Goal: Find specific page/section: Find specific page/section

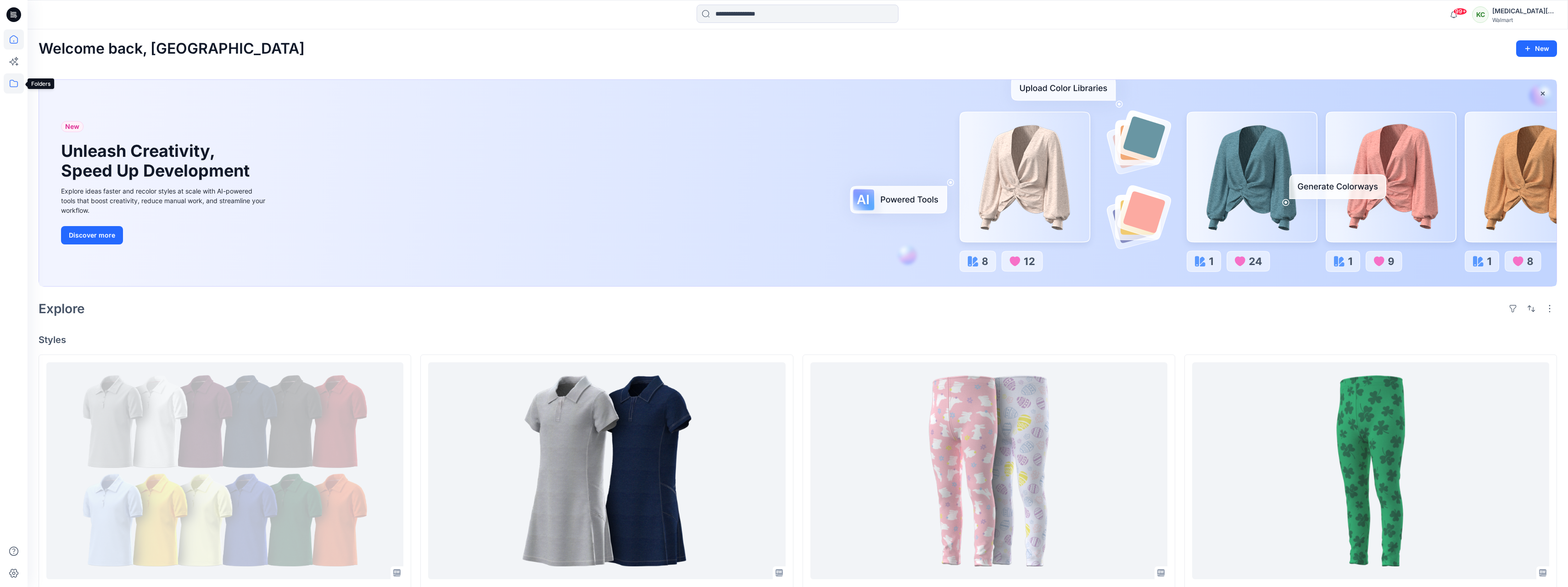
click at [16, 84] on icon at bounding box center [14, 84] width 20 height 20
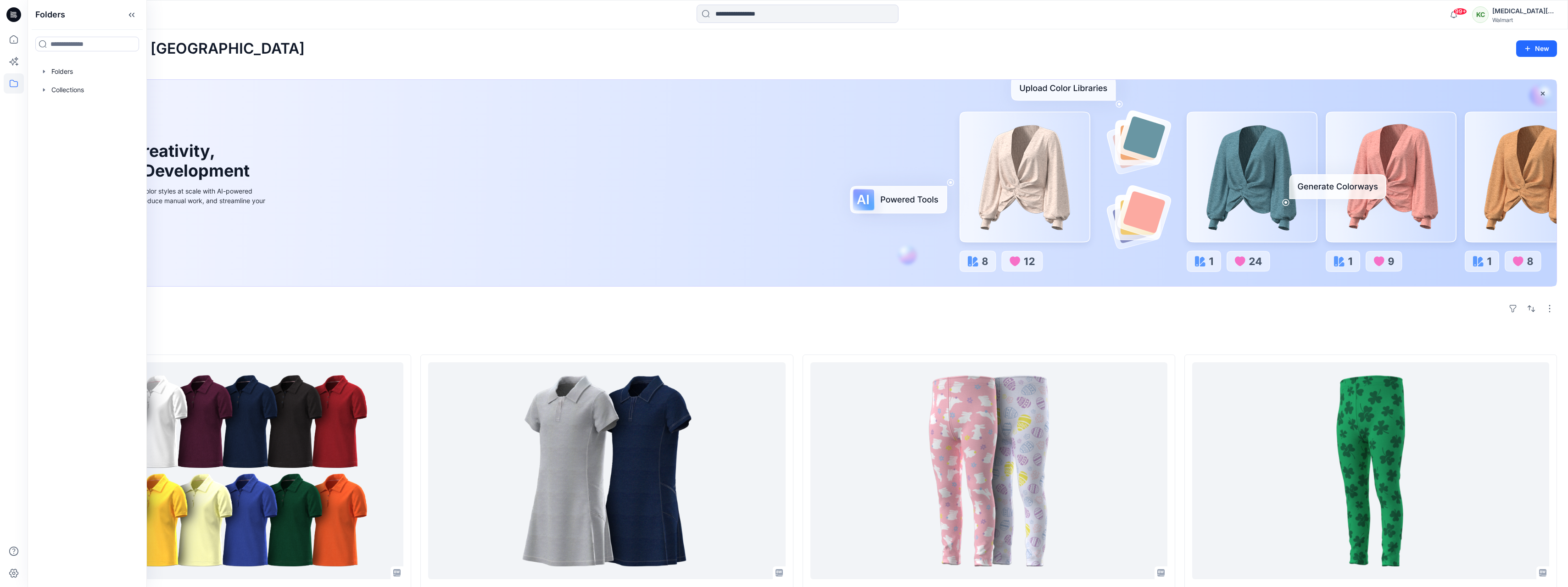
click at [67, 61] on div "Folders Folders Collections" at bounding box center [87, 293] width 119 height 587
drag, startPoint x: 67, startPoint y: 61, endPoint x: 71, endPoint y: 73, distance: 12.6
click at [71, 73] on div at bounding box center [87, 72] width 104 height 18
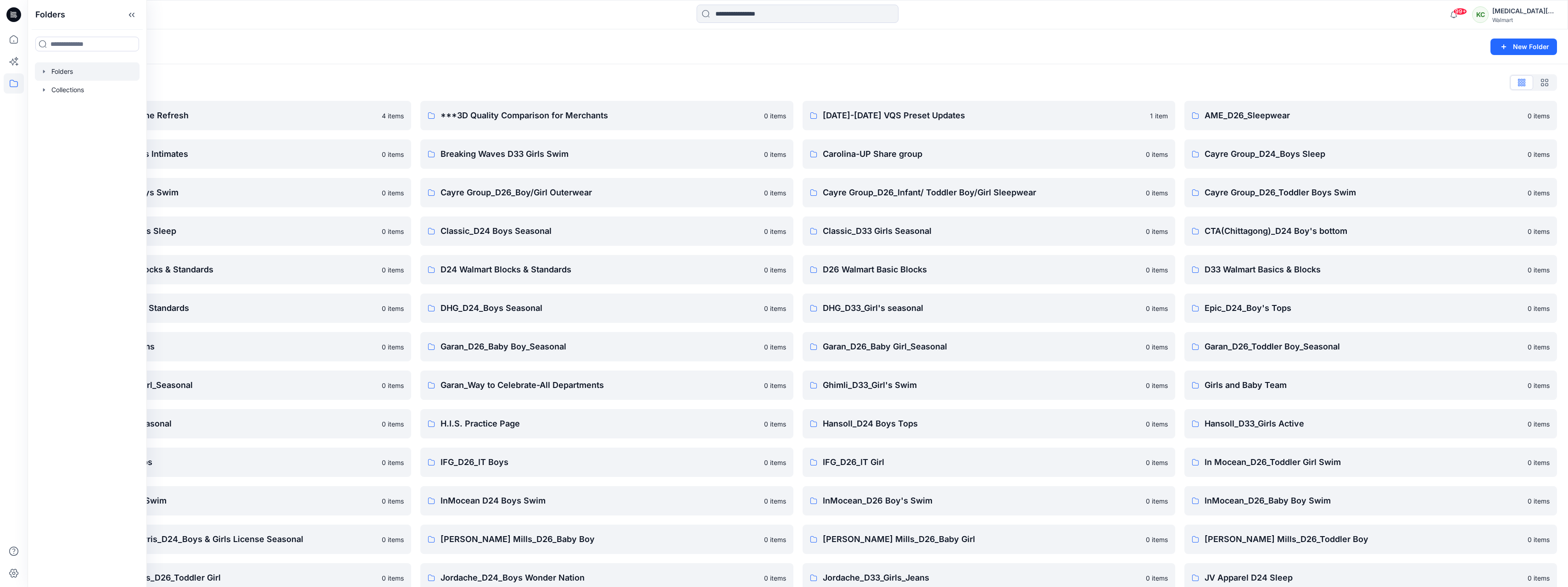
click at [267, 46] on div "Folders" at bounding box center [763, 46] width 1447 height 13
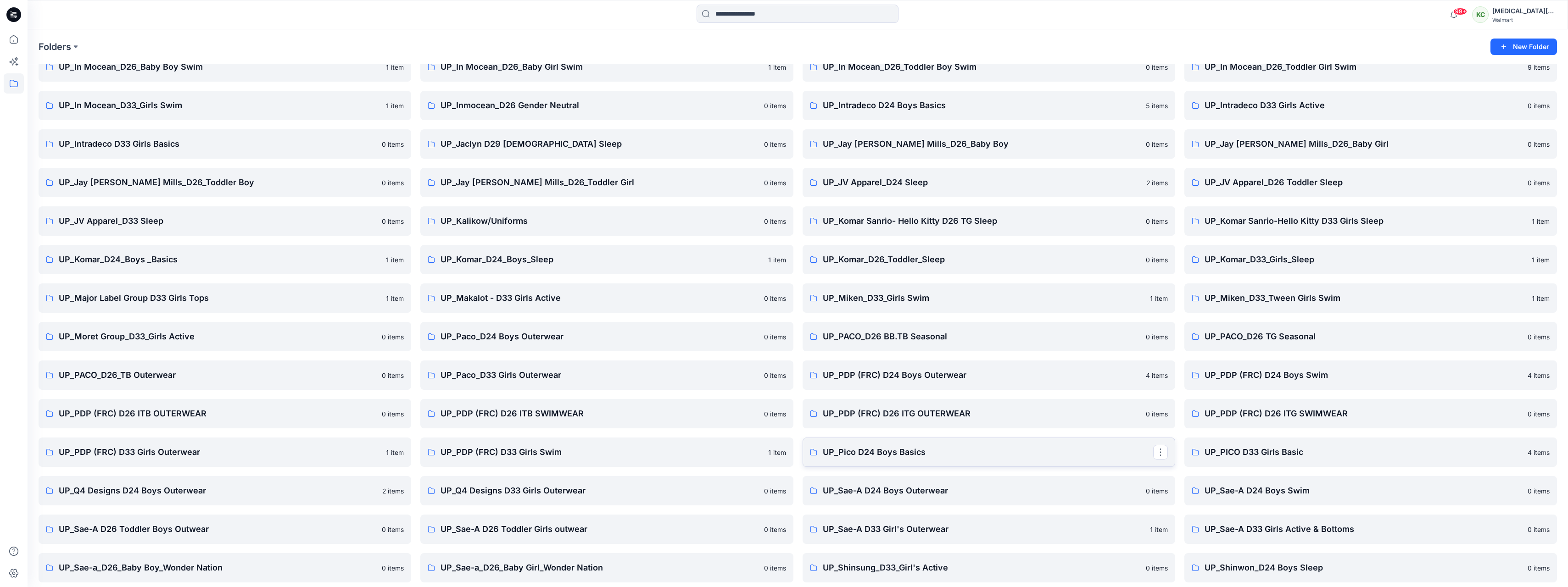
scroll to position [1720, 0]
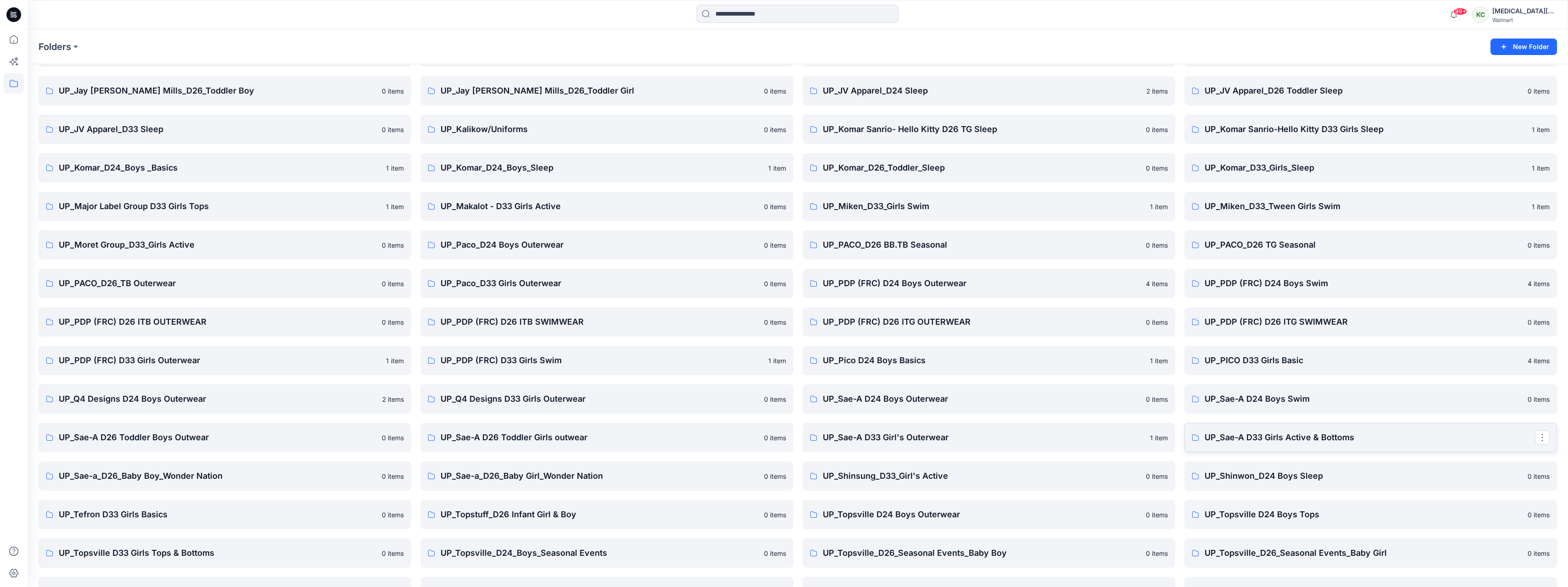
click at [1258, 436] on p "UP_Sae-A D33 Girls Active & Bottoms" at bounding box center [1370, 437] width 330 height 13
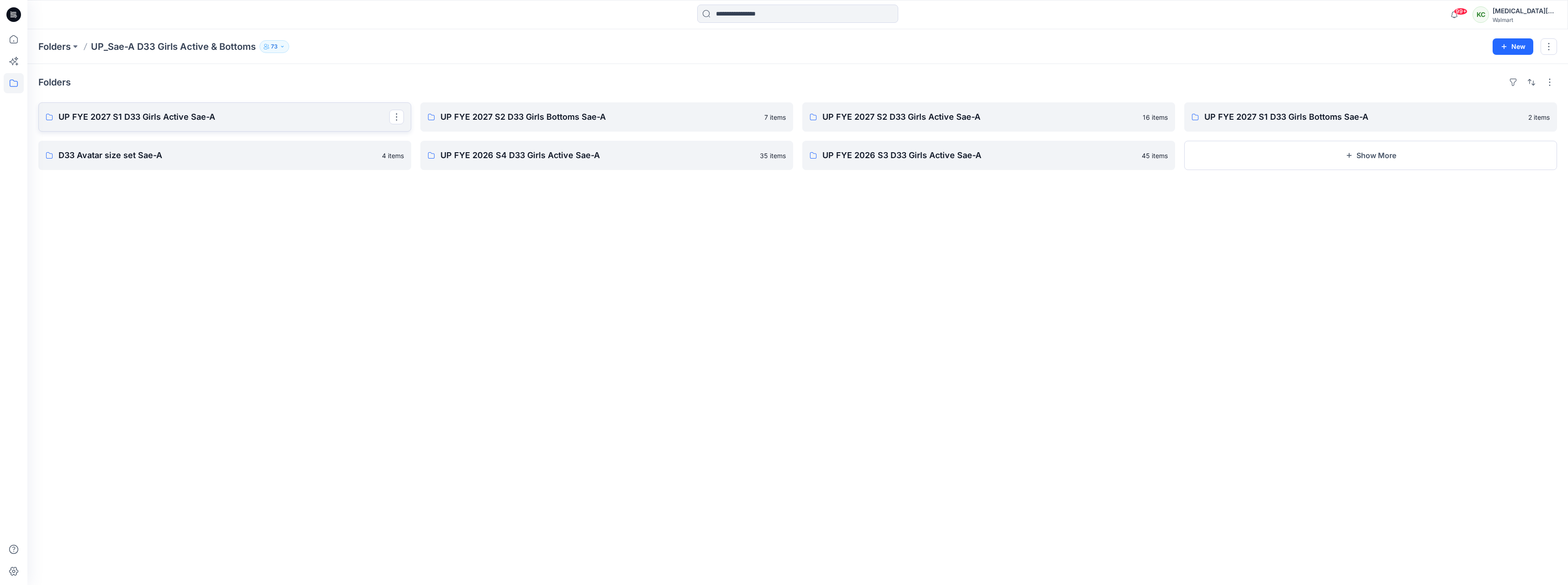
click at [247, 120] on p "UP FYE 2027 S1 D33 Girls Active Sae-A" at bounding box center [223, 117] width 331 height 13
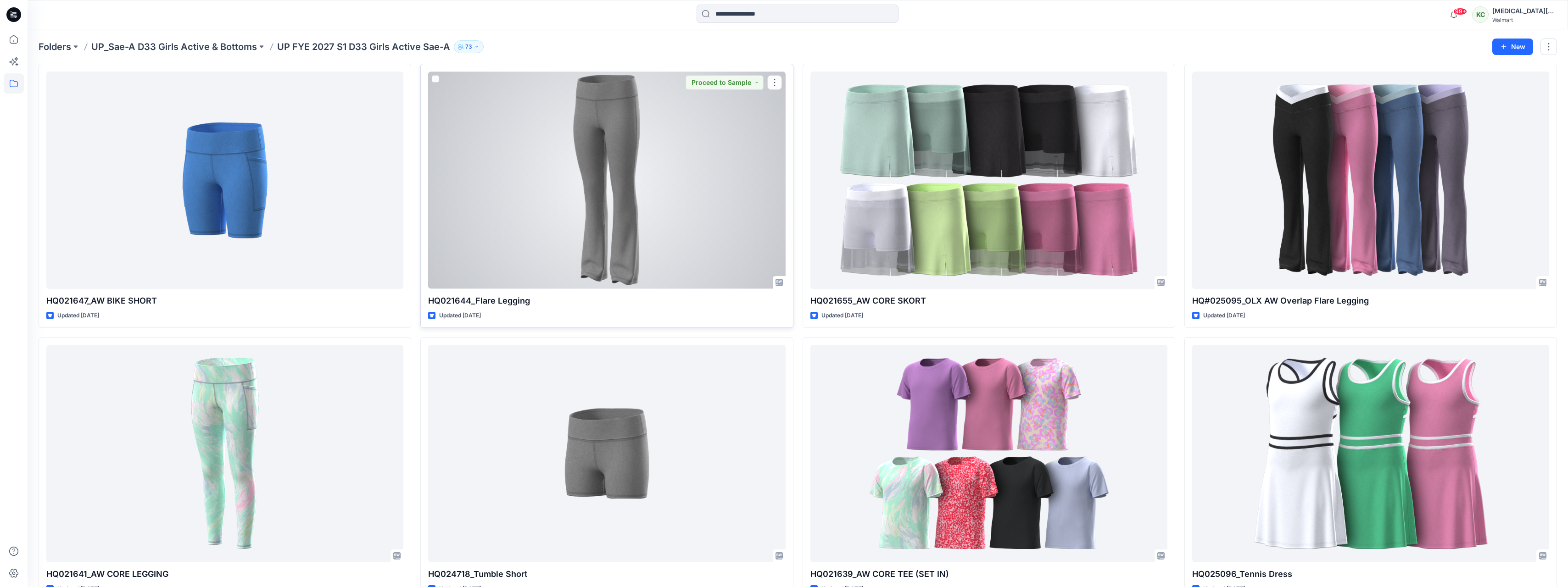
scroll to position [187, 0]
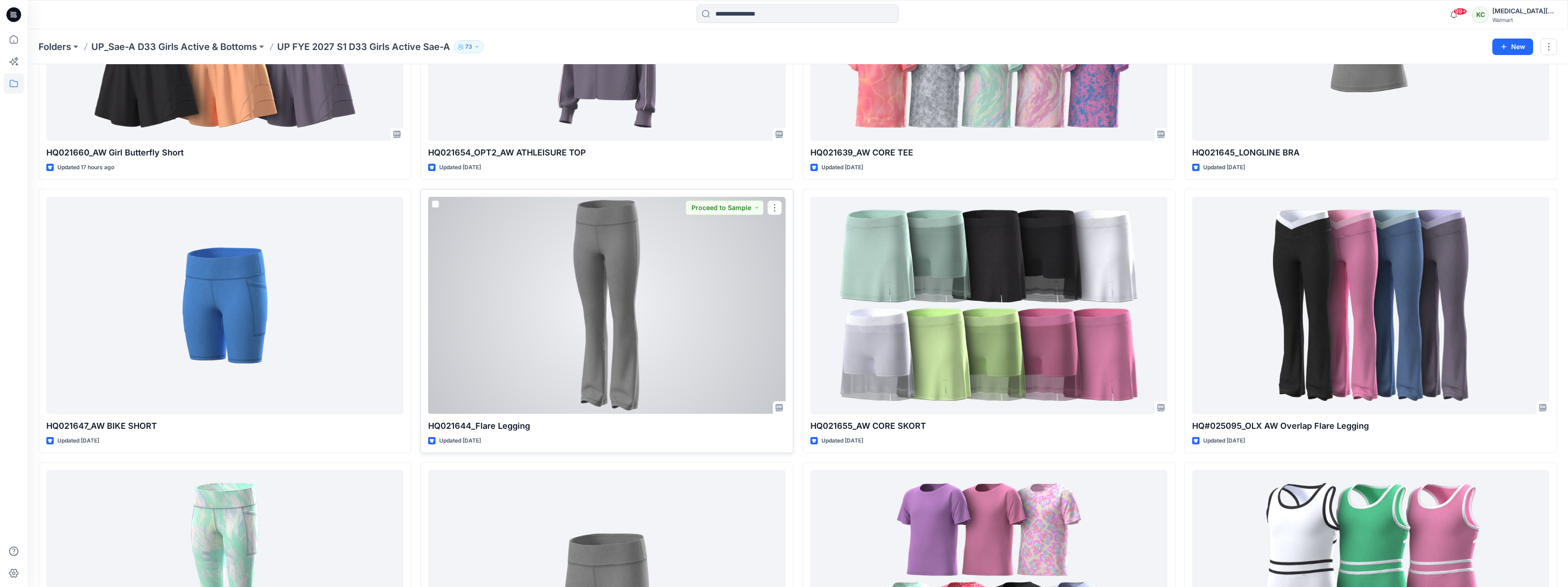
click at [621, 295] on div at bounding box center [606, 305] width 357 height 217
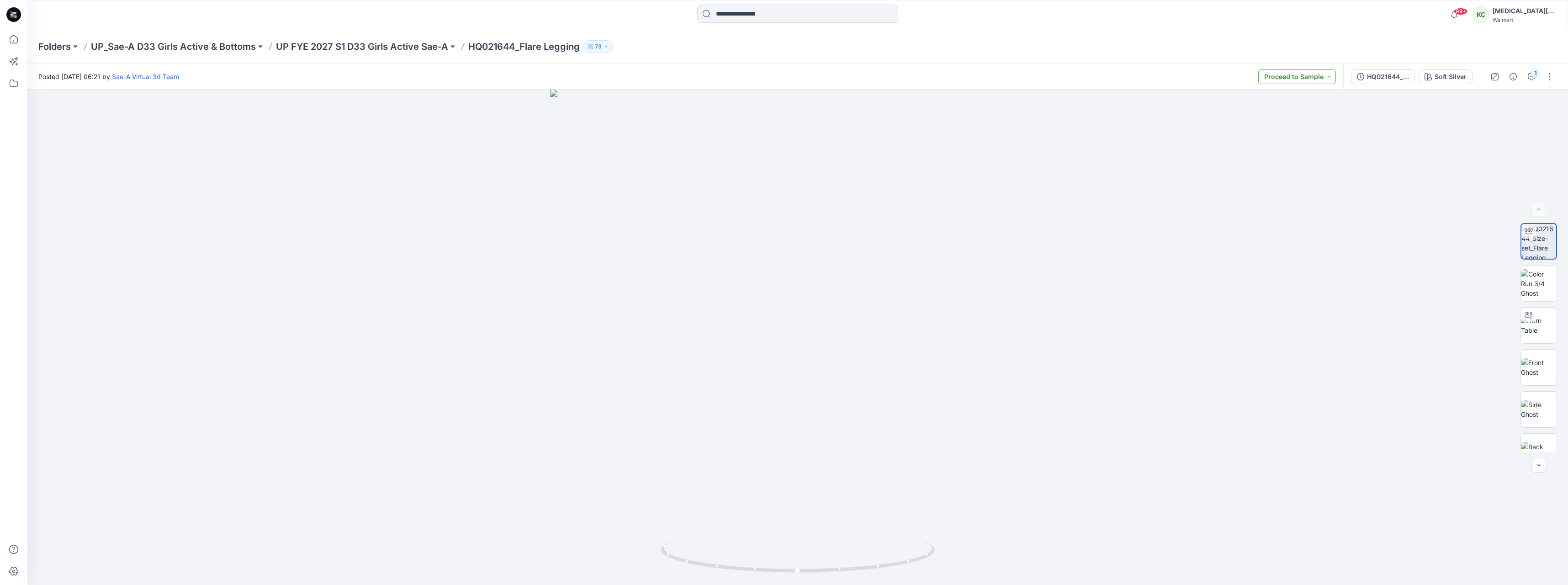
click at [1313, 82] on button "Proceed to Sample" at bounding box center [1297, 77] width 77 height 15
click at [1378, 72] on div "HQ021644_Size-set" at bounding box center [1388, 77] width 42 height 10
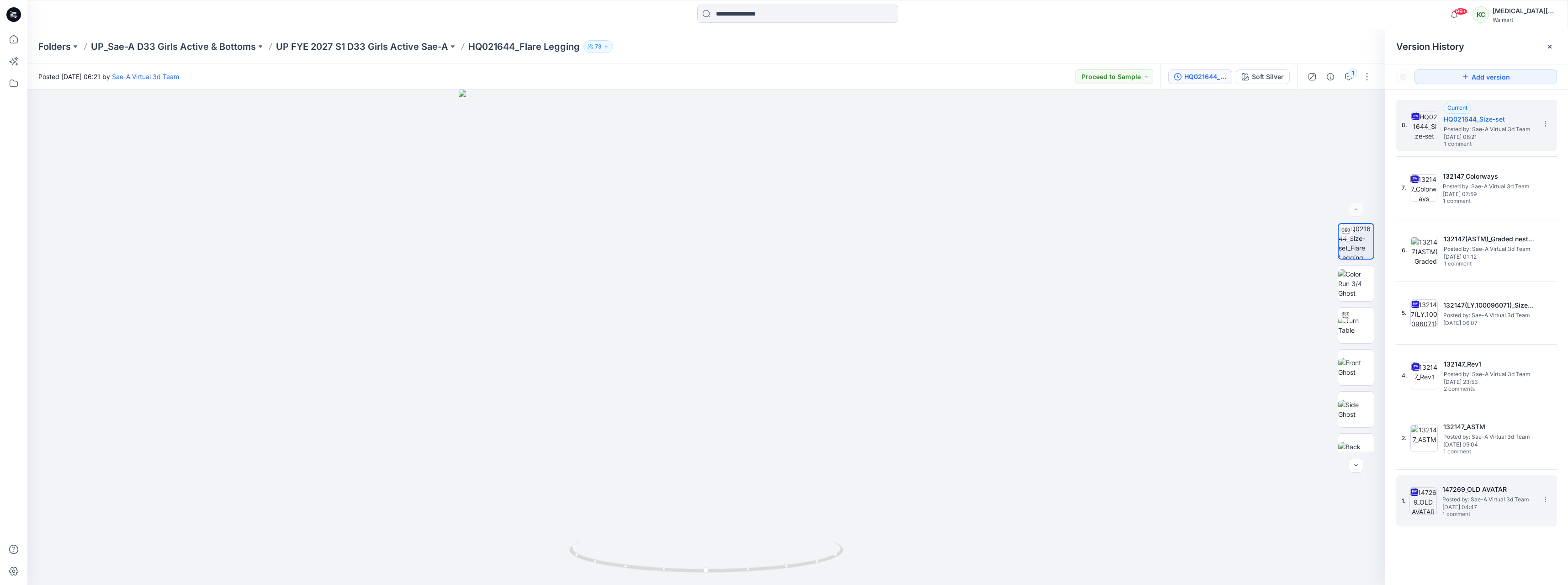
click at [1501, 512] on span "1 comment" at bounding box center [1474, 514] width 64 height 7
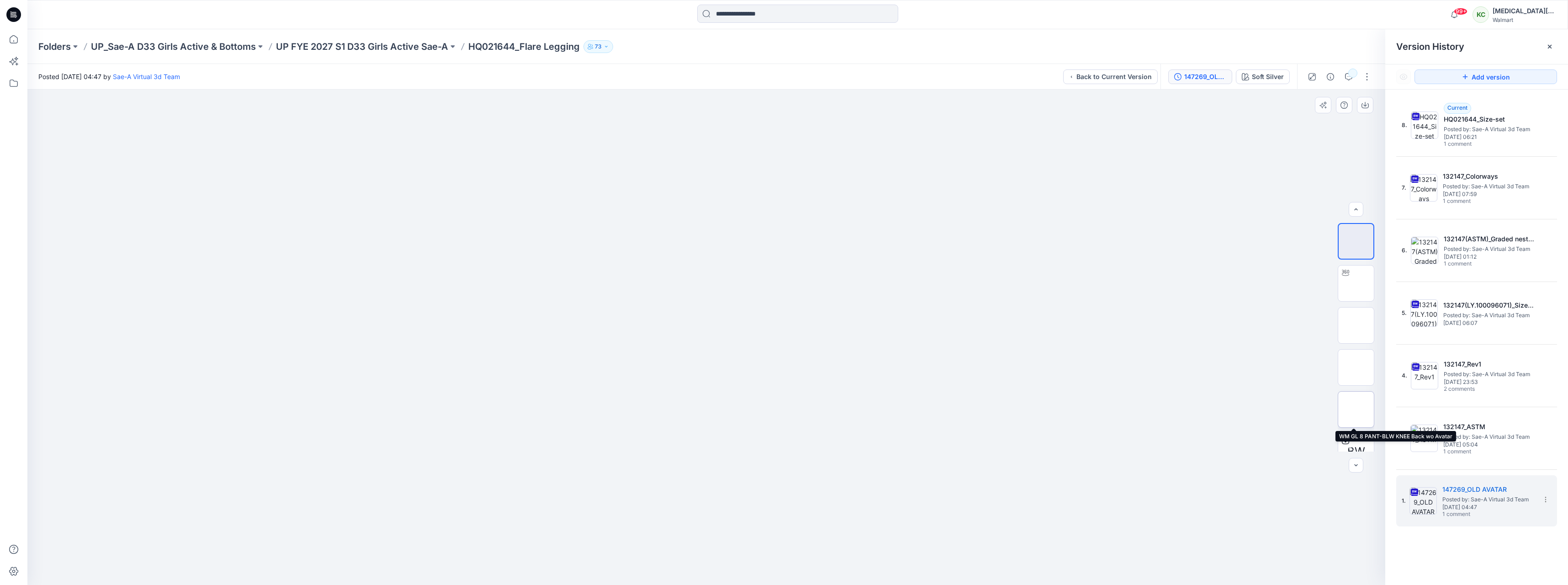
scroll to position [18, 0]
click at [1460, 446] on span "[DATE] 05:04" at bounding box center [1489, 444] width 92 height 6
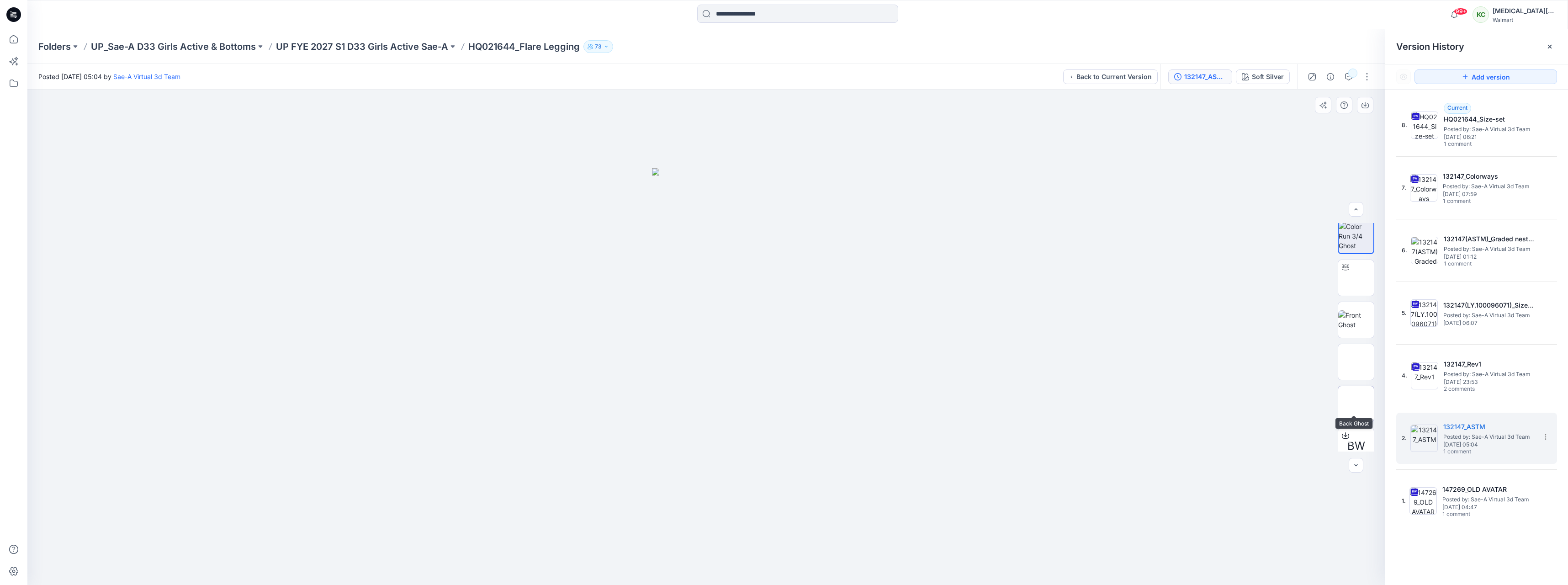
scroll to position [0, 0]
click at [1356, 277] on img at bounding box center [1356, 283] width 35 height 19
drag, startPoint x: 737, startPoint y: 450, endPoint x: 731, endPoint y: 332, distance: 118.2
click at [731, 332] on img at bounding box center [706, 93] width 1281 height 983
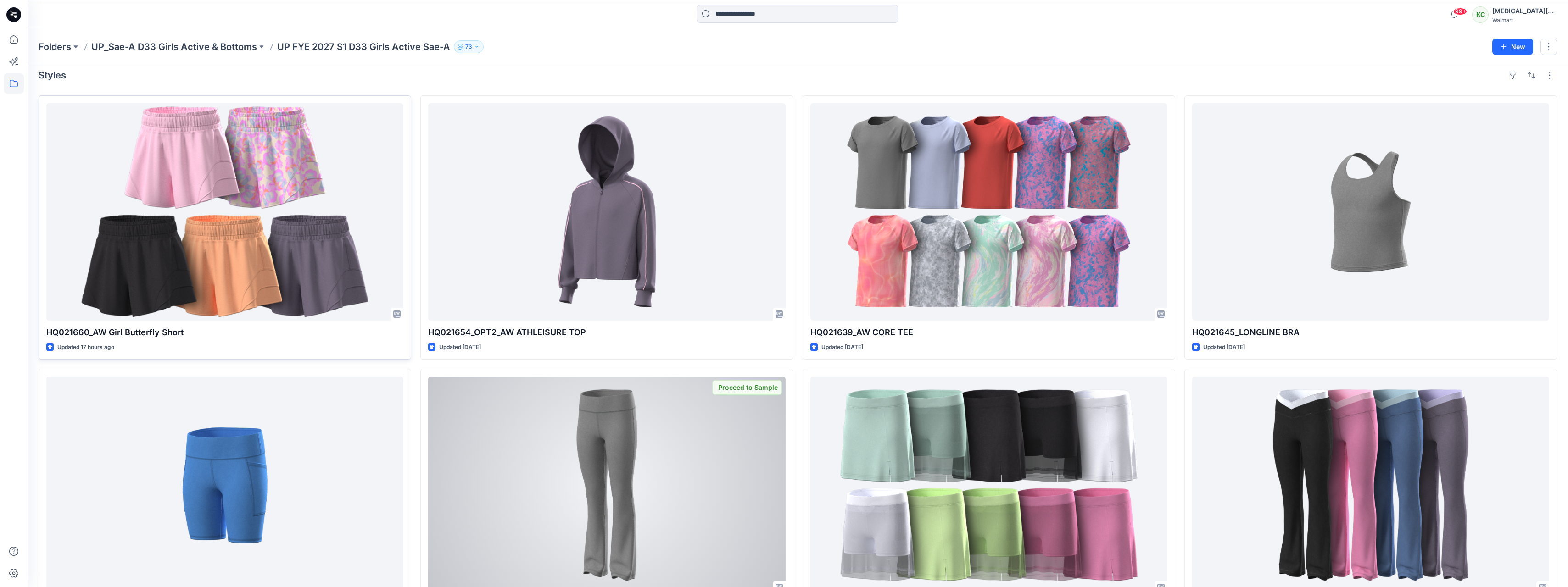
scroll to position [3, 0]
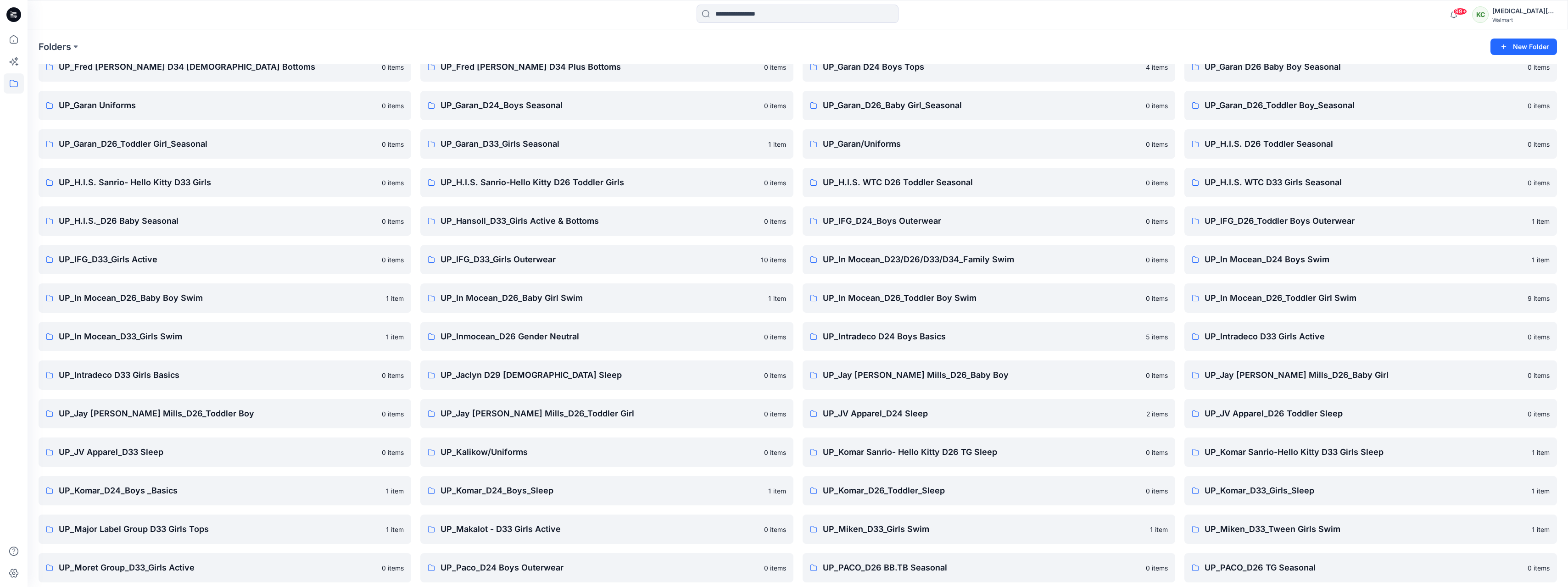
scroll to position [1491, 0]
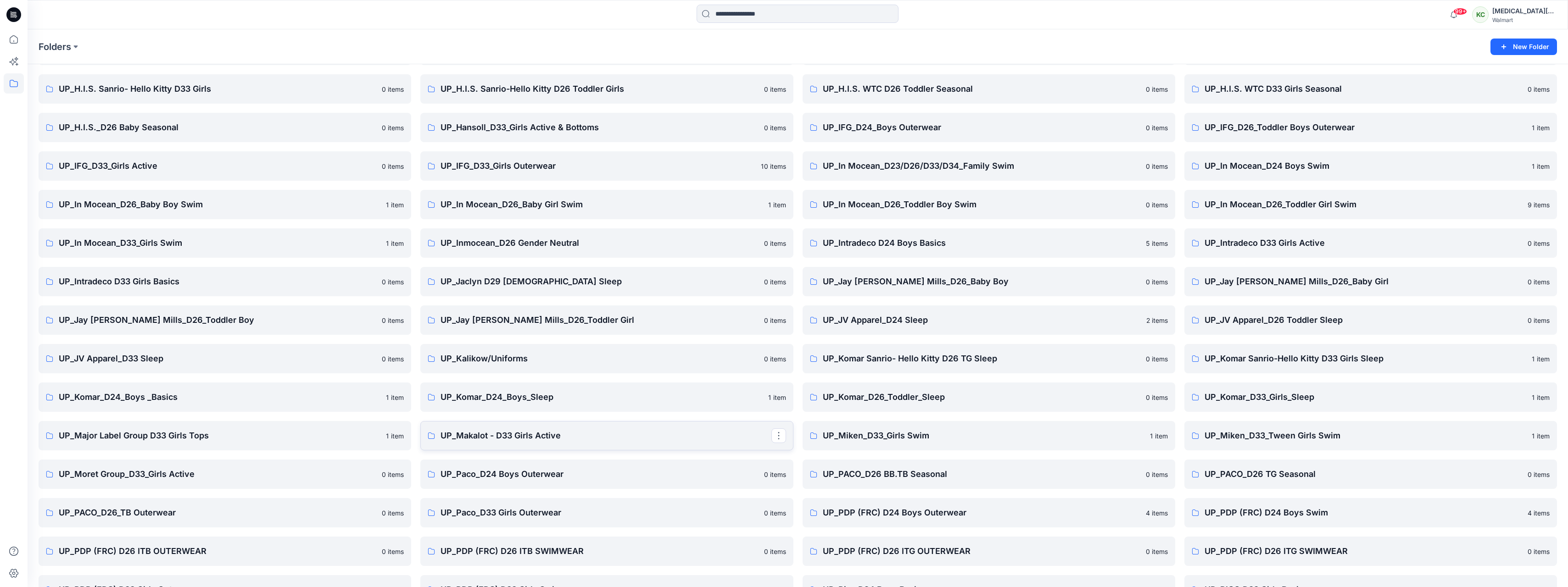
click at [500, 436] on p "UP_Makalot - D33 Girls Active" at bounding box center [606, 436] width 330 height 13
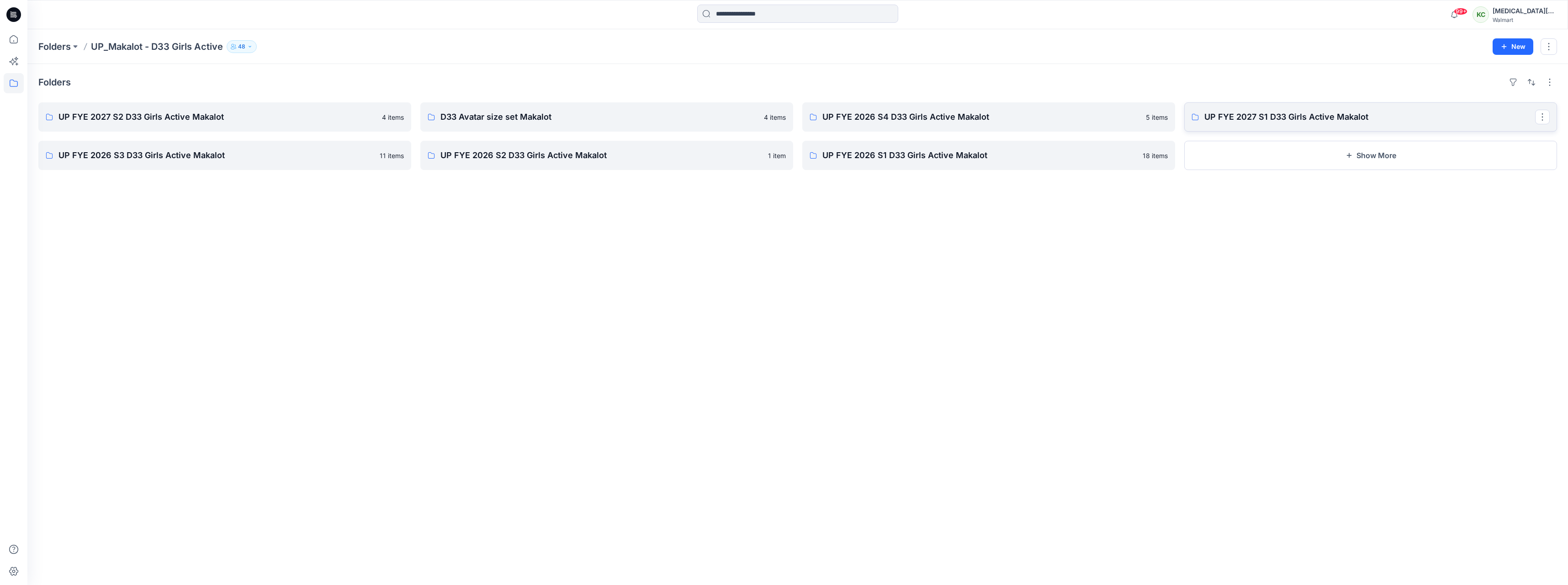
click at [1322, 117] on p "UP FYE 2027 S1 D33 Girls Active Makalot" at bounding box center [1370, 117] width 331 height 13
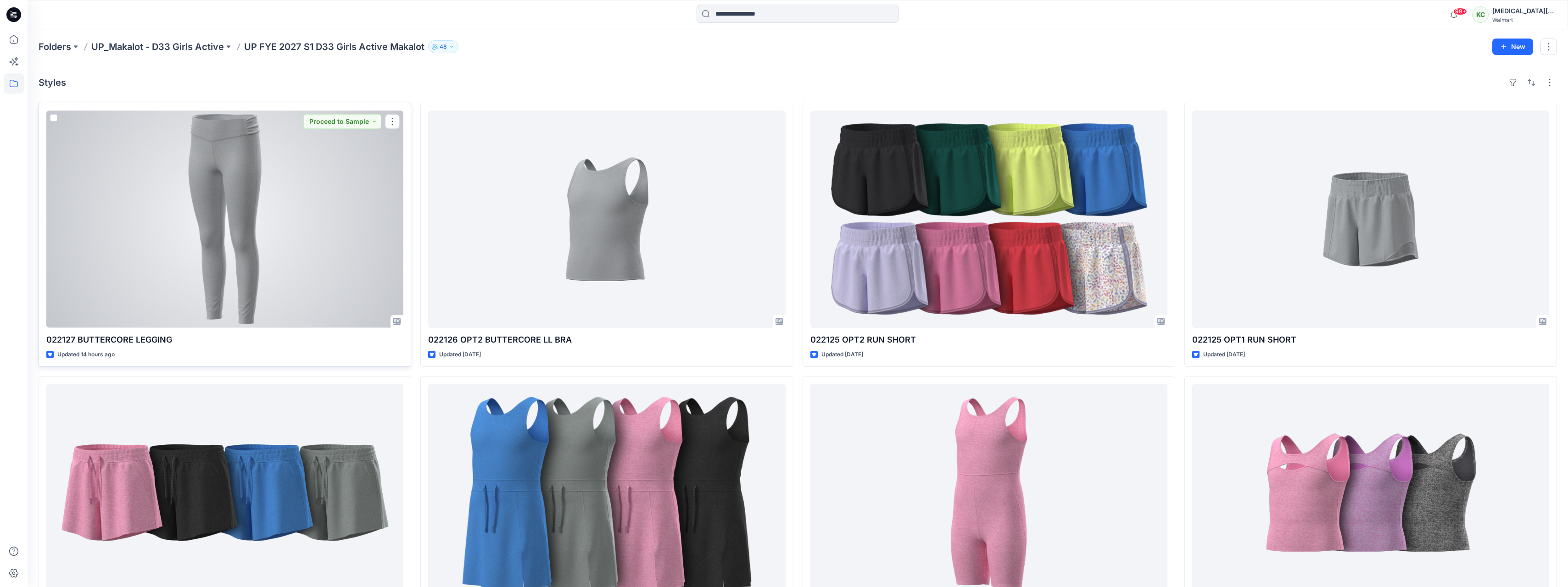
click at [212, 237] on div at bounding box center [224, 219] width 357 height 217
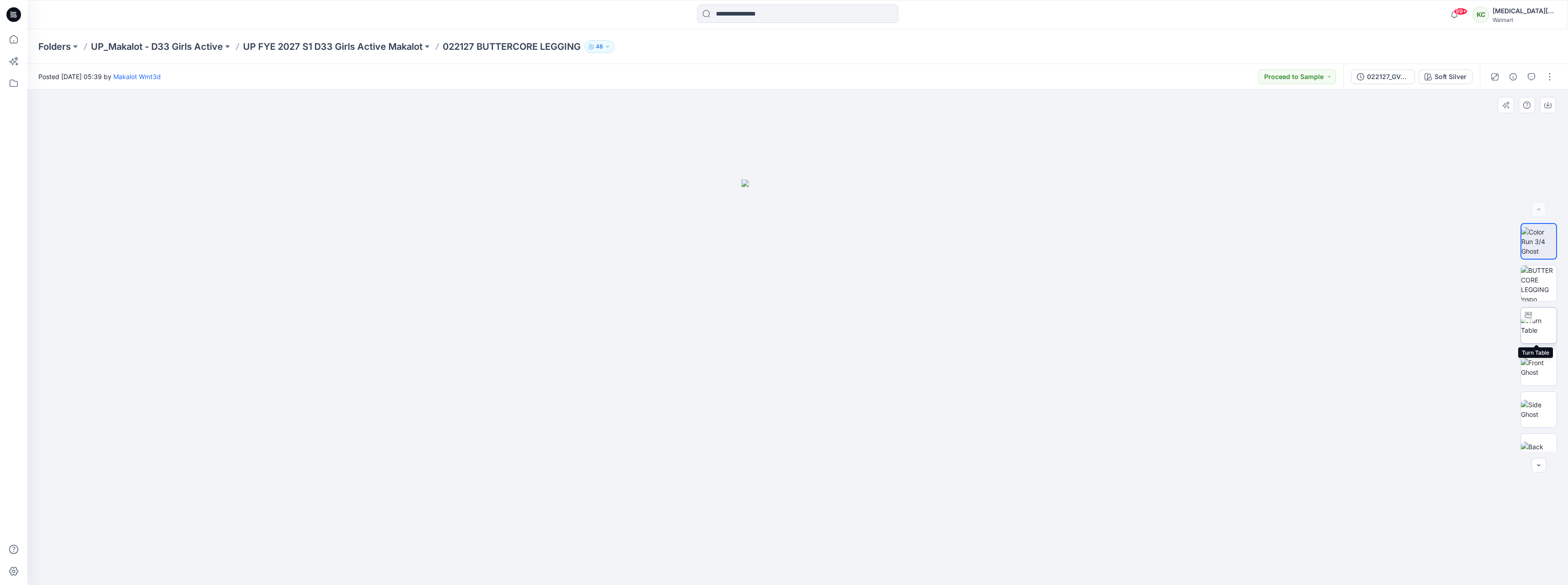
click at [1544, 332] on img at bounding box center [1539, 325] width 35 height 19
click at [1376, 75] on div "022127_GV_REV1_BUTTERCORE LEGGING" at bounding box center [1388, 77] width 42 height 10
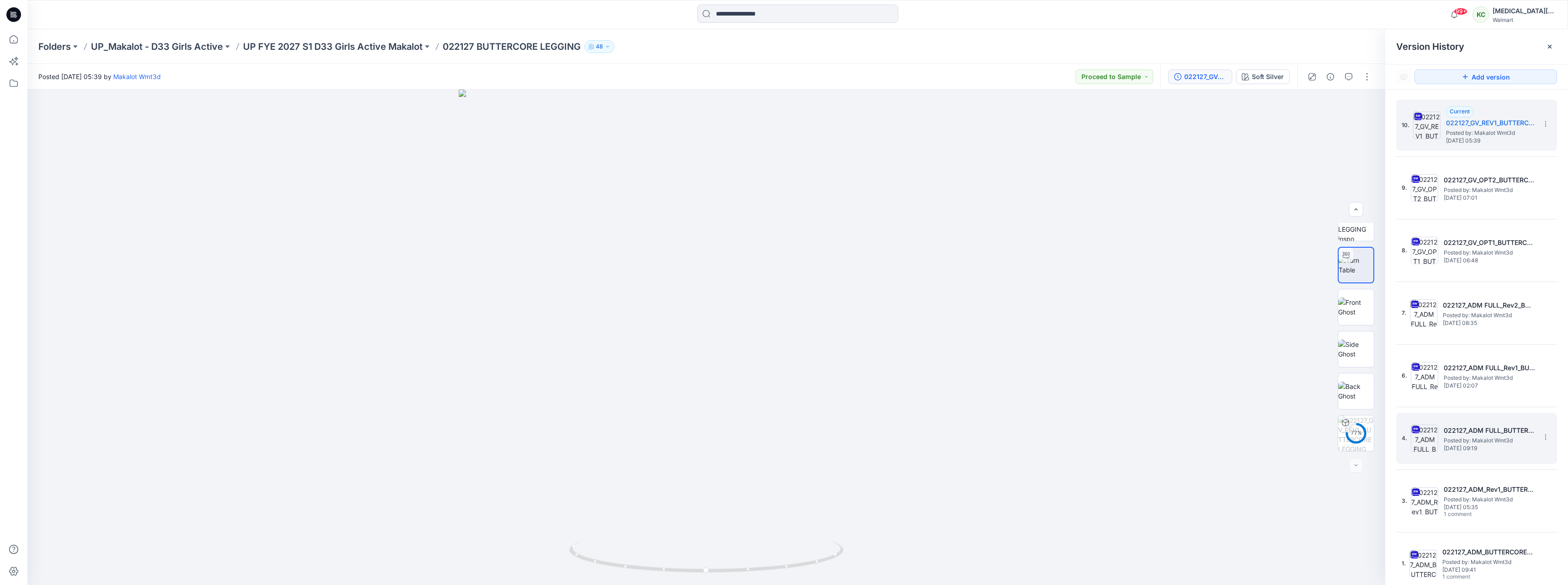
scroll to position [1, 0]
click at [1478, 499] on span "Posted by: Makalot Wmt3d" at bounding box center [1489, 498] width 92 height 9
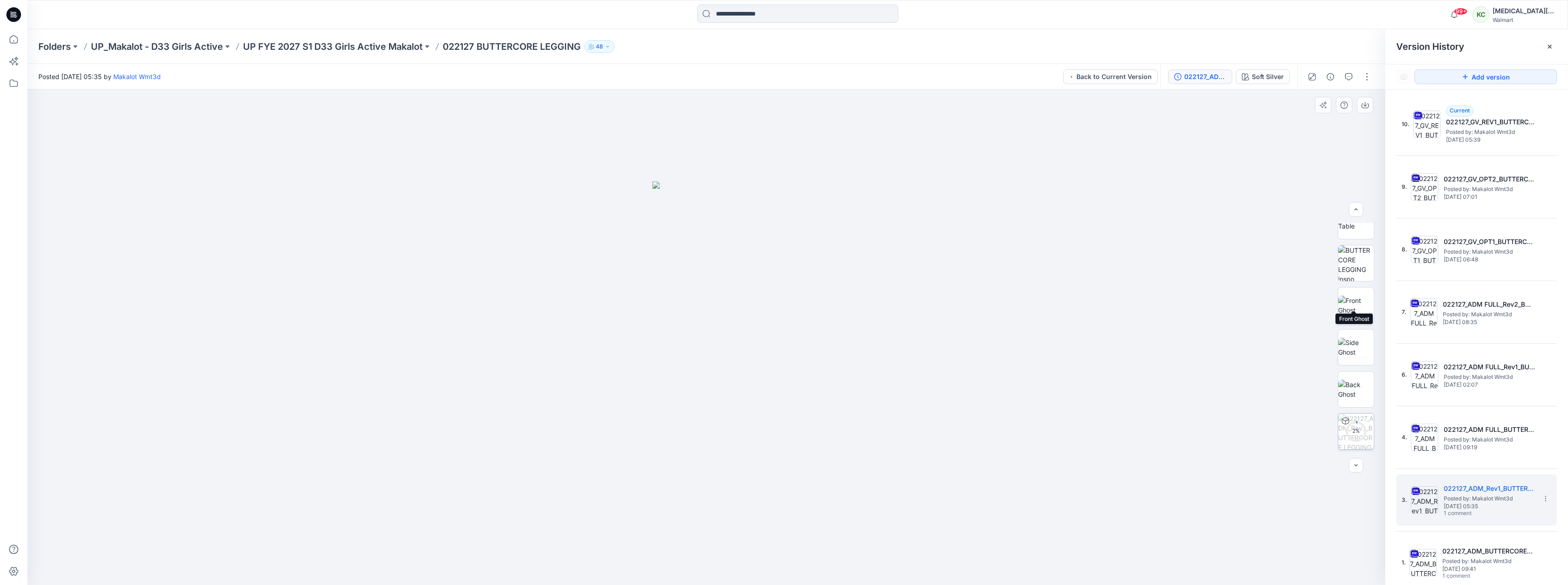
scroll to position [103, 0]
click at [1357, 440] on span "XLSX" at bounding box center [1357, 433] width 27 height 16
